Goal: Task Accomplishment & Management: Manage account settings

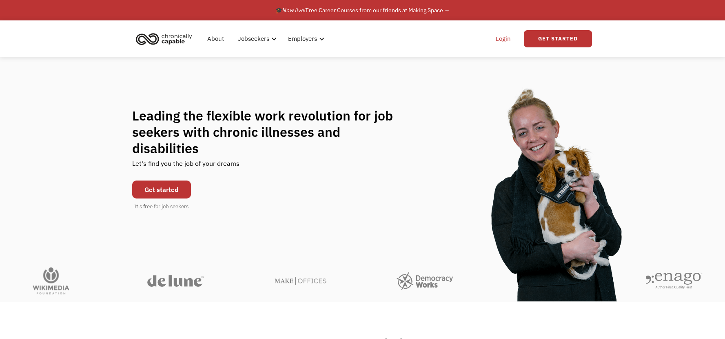
click at [506, 42] on link "Login" at bounding box center [503, 39] width 25 height 26
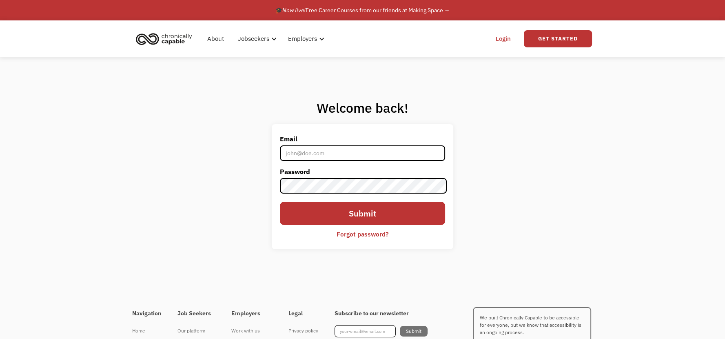
click at [310, 149] on input "Email" at bounding box center [362, 153] width 165 height 16
type input "jziefle@sbcglobal.net"
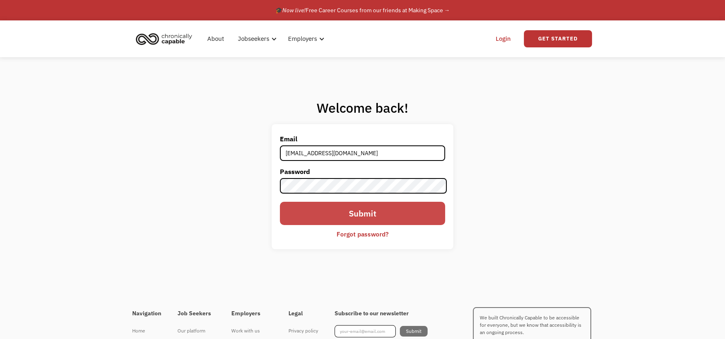
click at [334, 219] on input "Submit" at bounding box center [362, 213] width 165 height 23
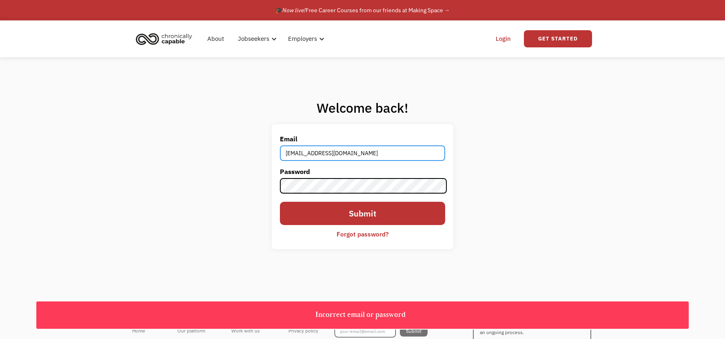
click at [347, 154] on input "jziefle@sbcglobal.net" at bounding box center [362, 153] width 165 height 16
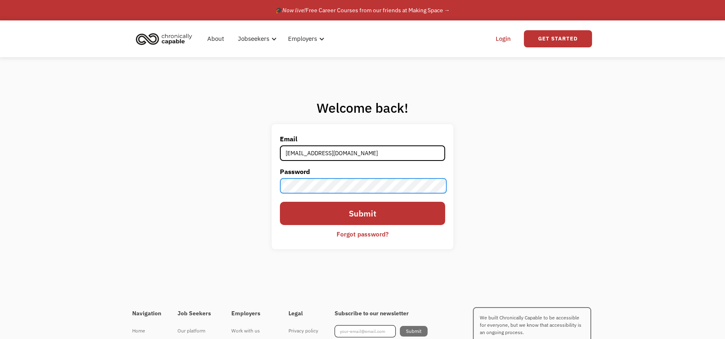
click at [153, 144] on div "Welcome back! Email jziefle@sbcglobal.net Password Submit Forgot password? Than…" at bounding box center [362, 177] width 725 height 241
click at [505, 39] on link "Login" at bounding box center [503, 39] width 25 height 26
type input "J"
type input "[EMAIL_ADDRESS][DOMAIN_NAME]"
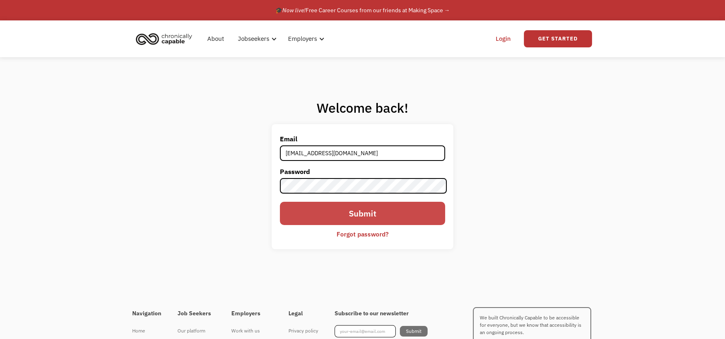
click at [347, 213] on input "Submit" at bounding box center [362, 213] width 165 height 23
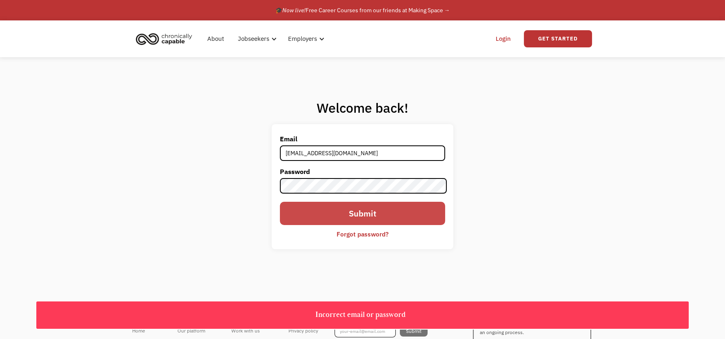
click at [347, 213] on input "Submit" at bounding box center [362, 213] width 165 height 23
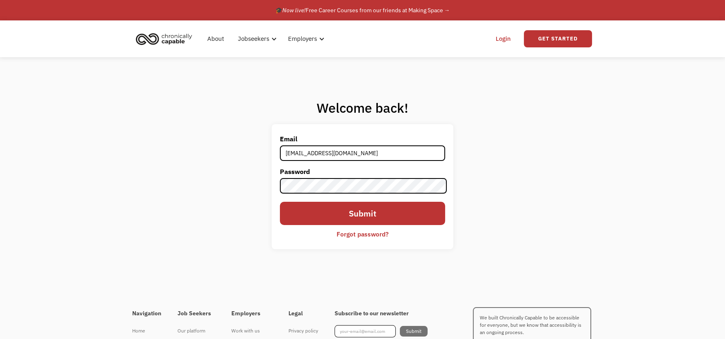
click at [341, 236] on div "Forgot password?" at bounding box center [363, 234] width 52 height 10
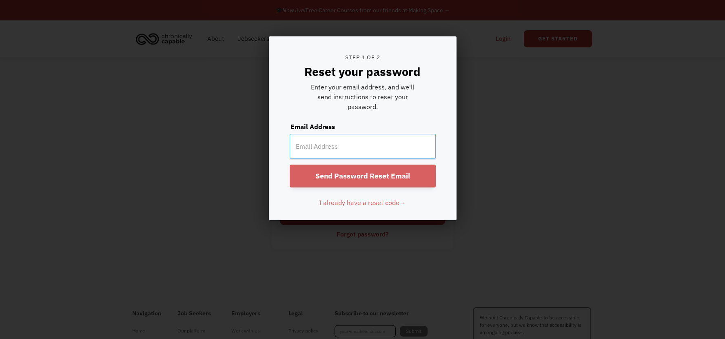
click at [326, 150] on input "email" at bounding box center [363, 146] width 146 height 24
type input "jziefle@sbcglobal.net"
click at [400, 178] on input "Send Password Reset Email" at bounding box center [363, 175] width 146 height 23
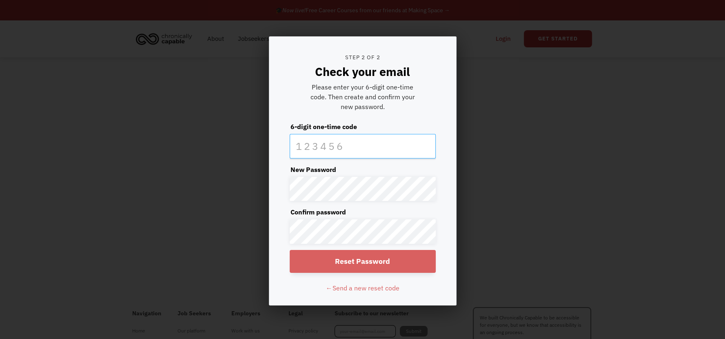
click at [336, 146] on input "text" at bounding box center [363, 146] width 146 height 24
type input "801875"
click at [350, 268] on input "Reset Password" at bounding box center [363, 261] width 146 height 23
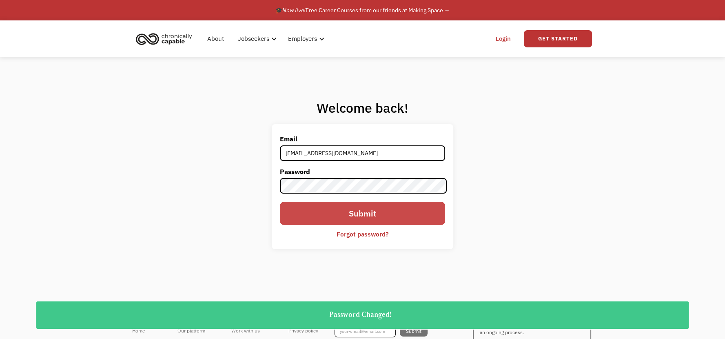
click at [371, 215] on input "Submit" at bounding box center [362, 213] width 165 height 23
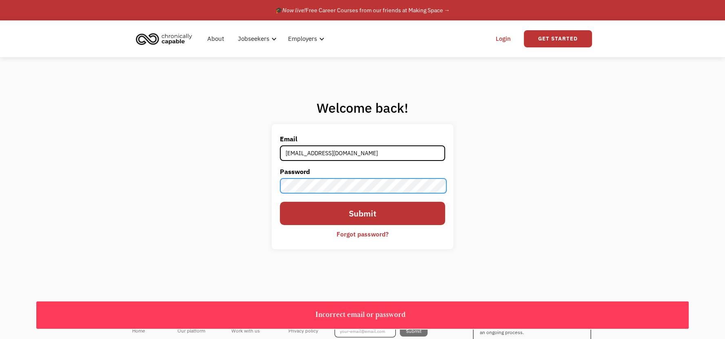
click at [250, 175] on div "Welcome back! Email jziefle@sbcglobal.net Password Submit Forgot password? Than…" at bounding box center [362, 177] width 725 height 241
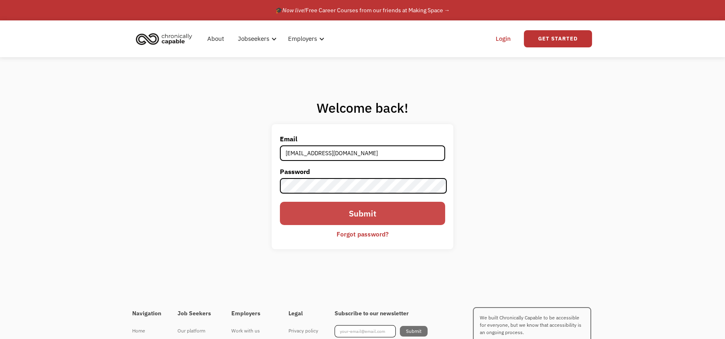
click at [340, 207] on input "Submit" at bounding box center [362, 213] width 165 height 23
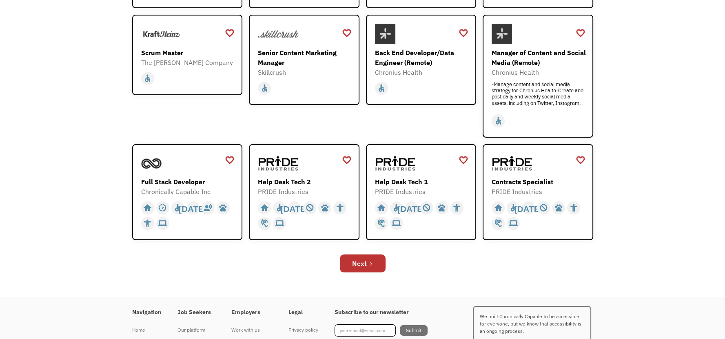
scroll to position [226, 0]
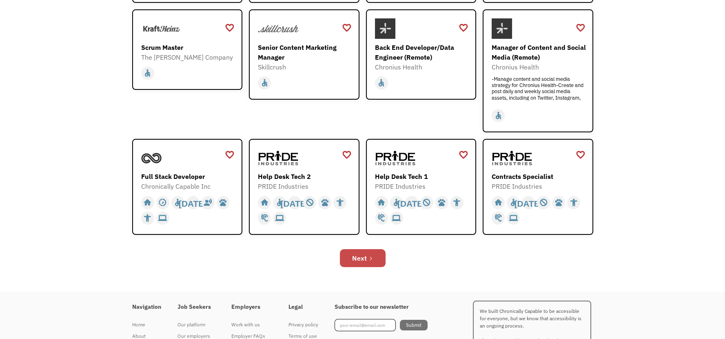
click at [354, 260] on div "Next" at bounding box center [359, 258] width 15 height 10
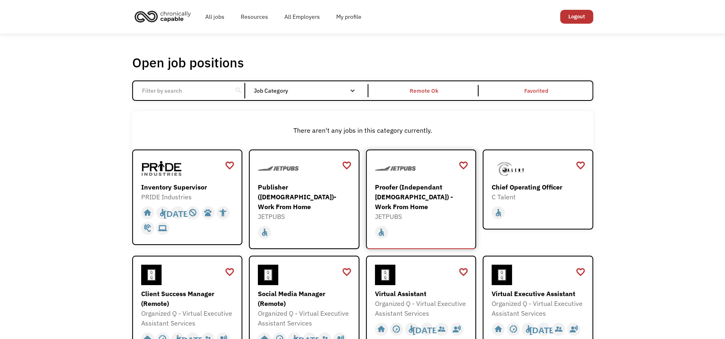
click at [410, 201] on div "Proofer (Independant [DEMOGRAPHIC_DATA]) - Work From Home" at bounding box center [422, 196] width 95 height 29
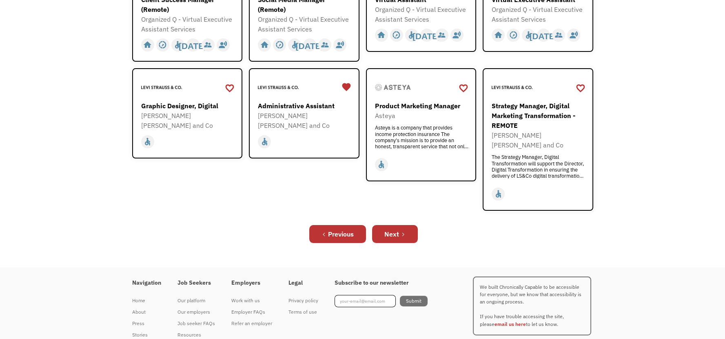
scroll to position [306, 0]
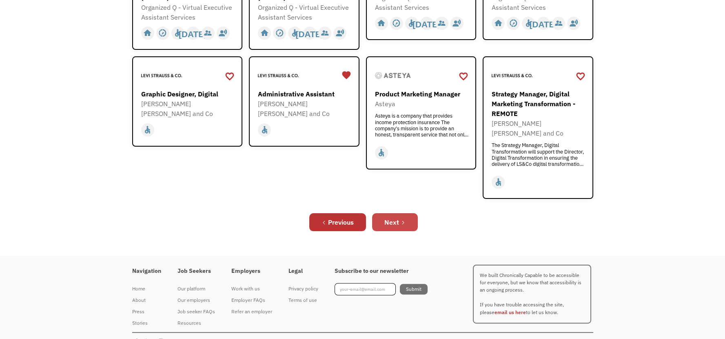
click at [396, 217] on div "Next" at bounding box center [391, 222] width 15 height 10
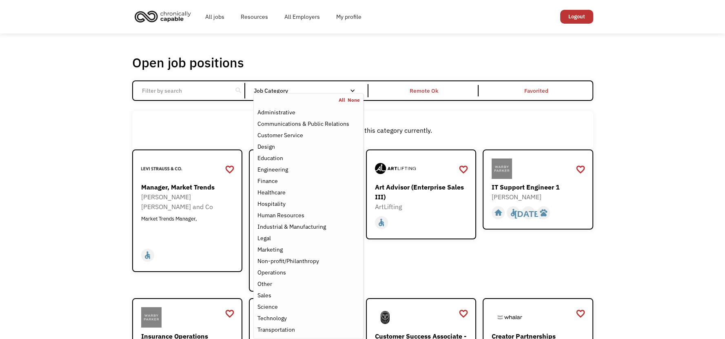
click at [332, 91] on div "Job Category" at bounding box center [308, 91] width 110 height 6
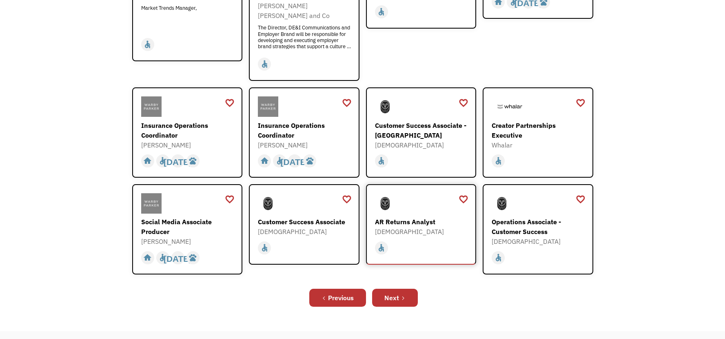
scroll to position [226, 0]
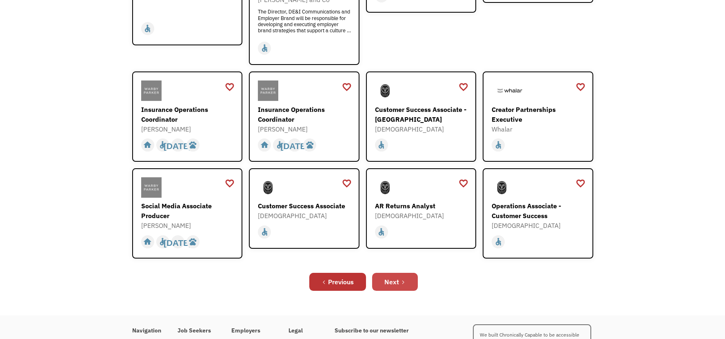
click at [390, 272] on link "Next" at bounding box center [395, 281] width 46 height 18
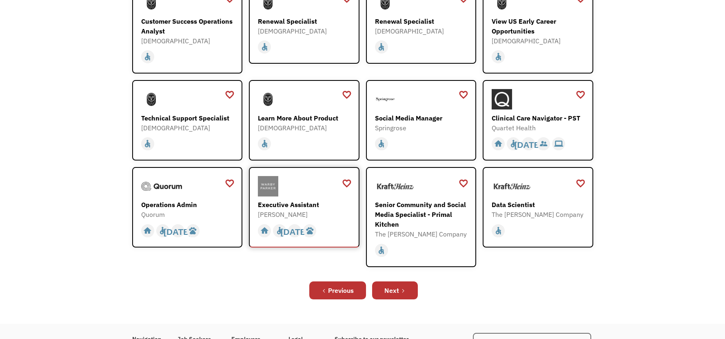
scroll to position [226, 0]
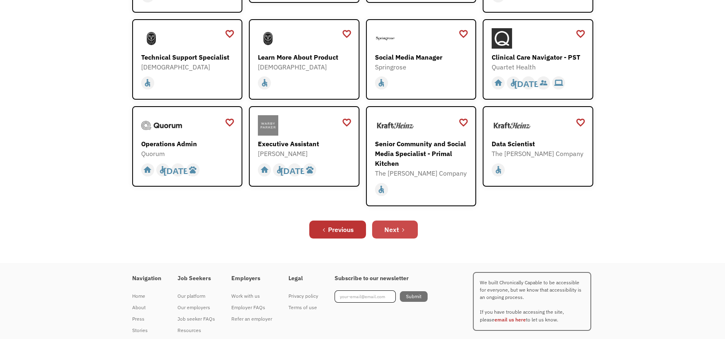
click at [416, 231] on link "Next" at bounding box center [395, 229] width 46 height 18
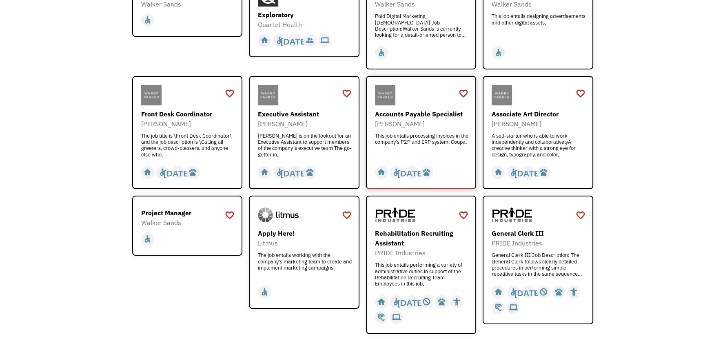
scroll to position [181, 0]
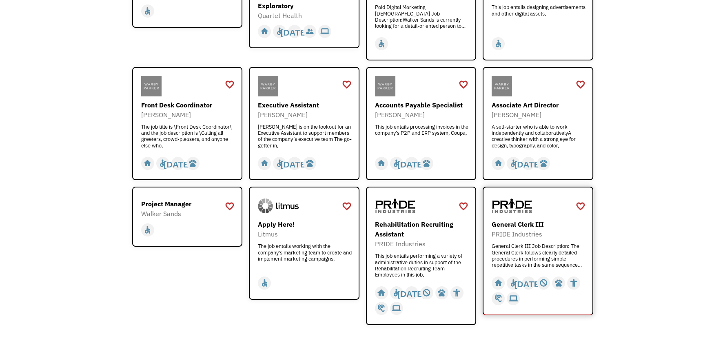
click at [536, 226] on div "General Clerk III" at bounding box center [539, 224] width 95 height 10
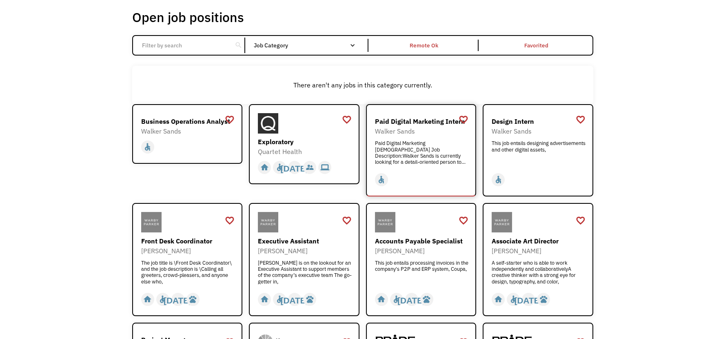
scroll to position [0, 0]
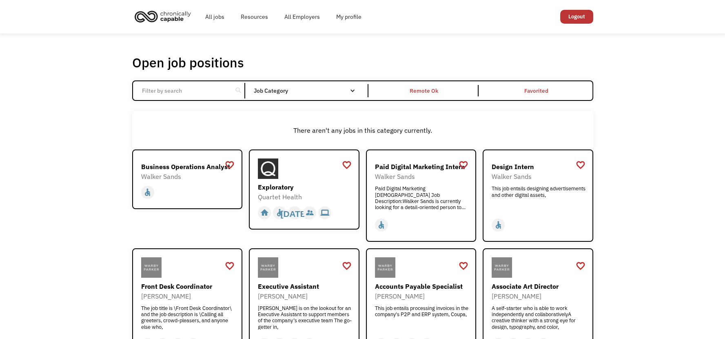
click at [147, 90] on input "Email Form" at bounding box center [182, 91] width 91 height 16
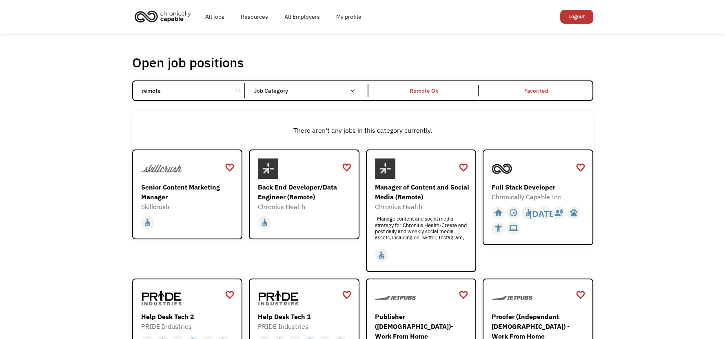
type input "remote"
click input "Email Form" at bounding box center [0, 0] width 0 height 0
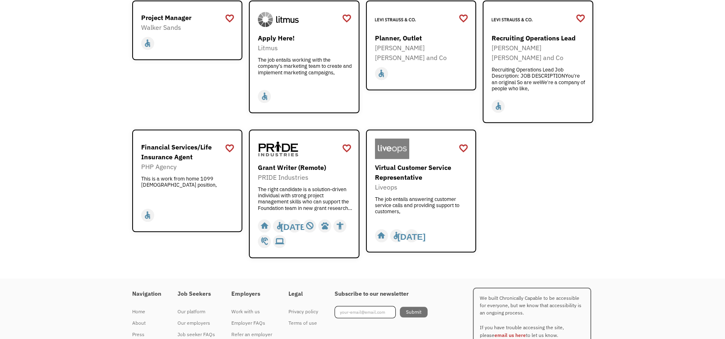
scroll to position [1285, 0]
